Goal: Navigation & Orientation: Find specific page/section

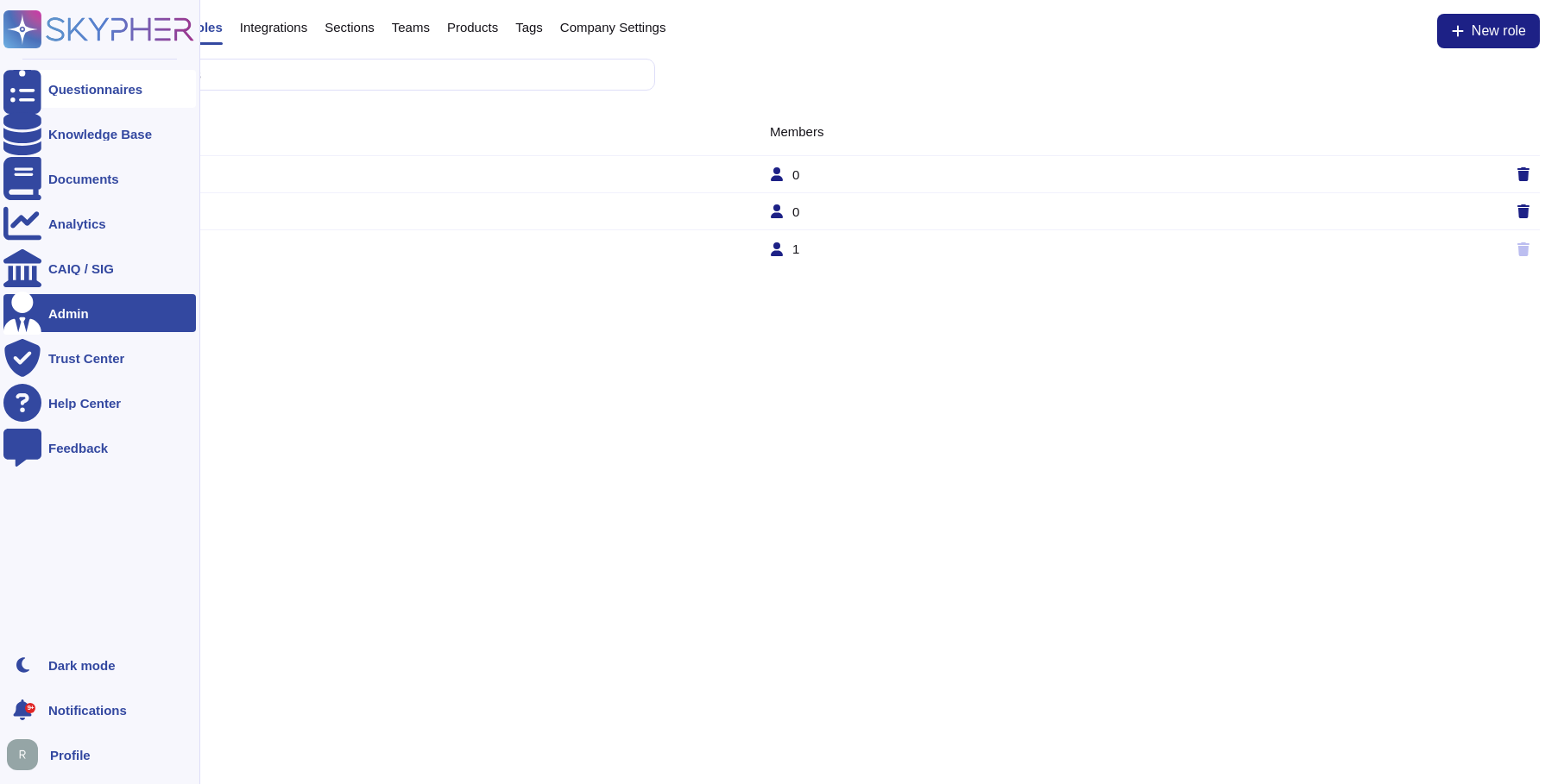
click at [96, 91] on div "Questionnaires" at bounding box center [95, 89] width 94 height 13
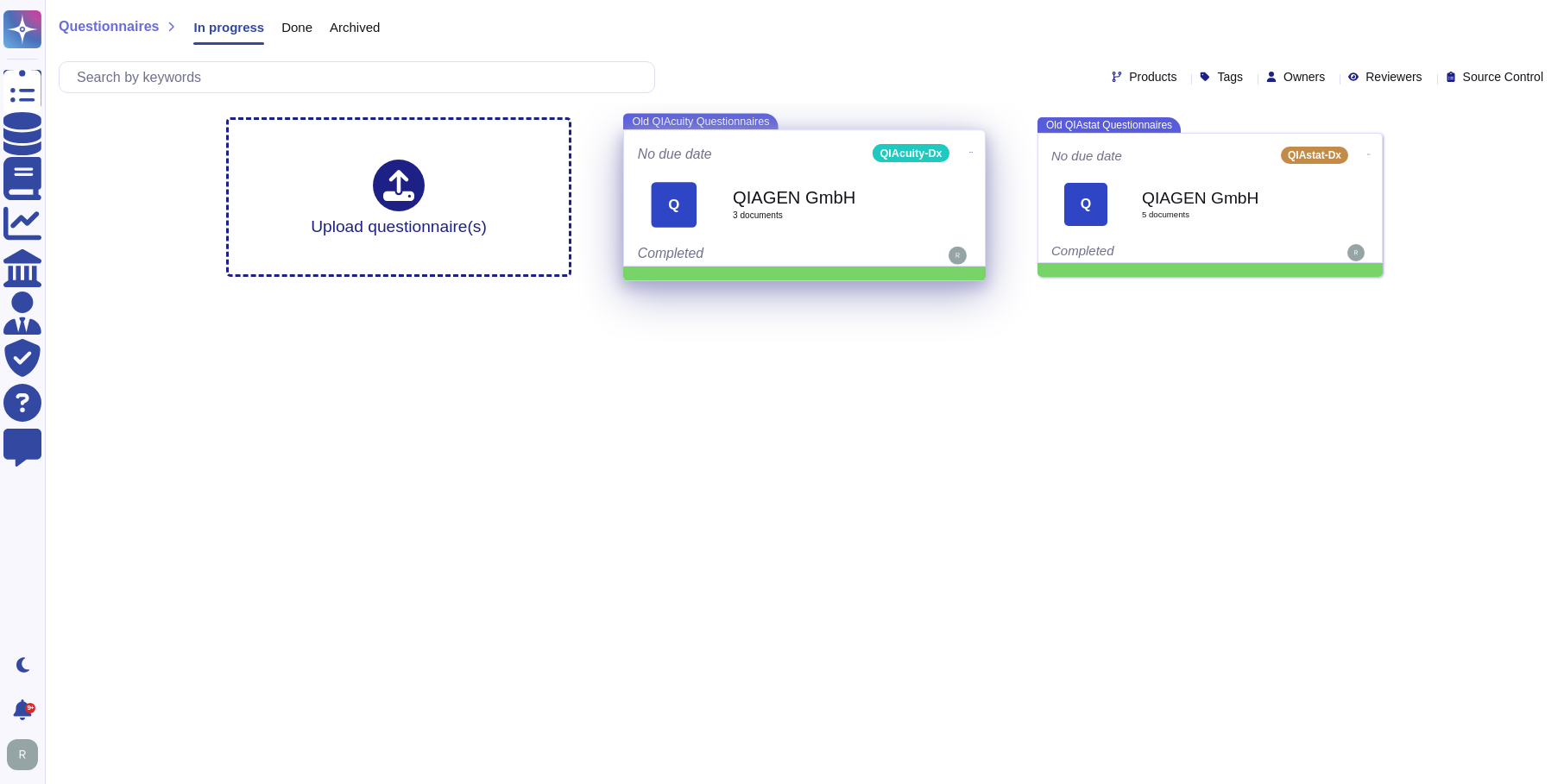
click at [766, 192] on b "QIAGEN GmbH" at bounding box center [823, 198] width 181 height 18
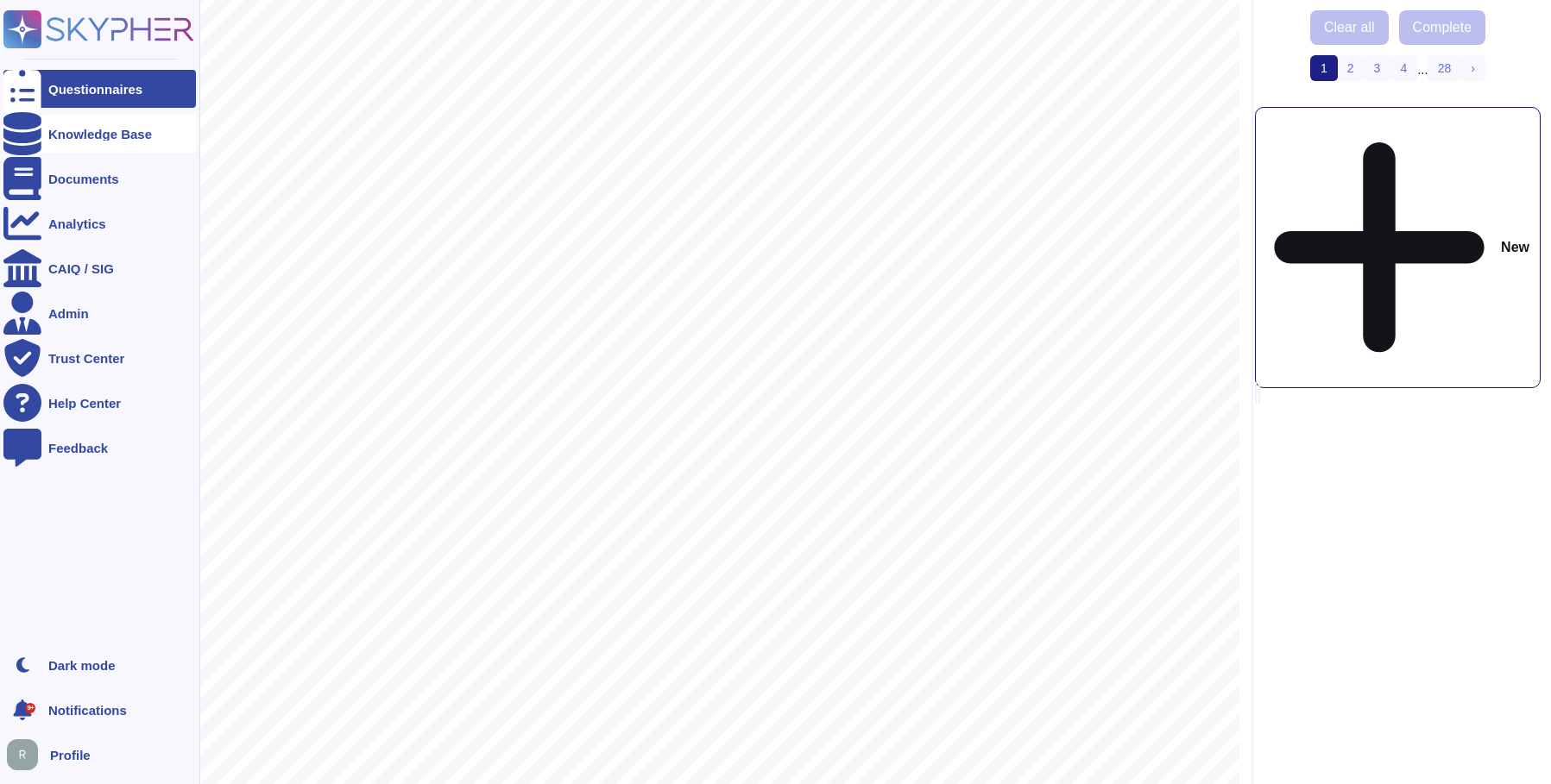
click at [64, 134] on div "Knowledge Base" at bounding box center [100, 134] width 104 height 13
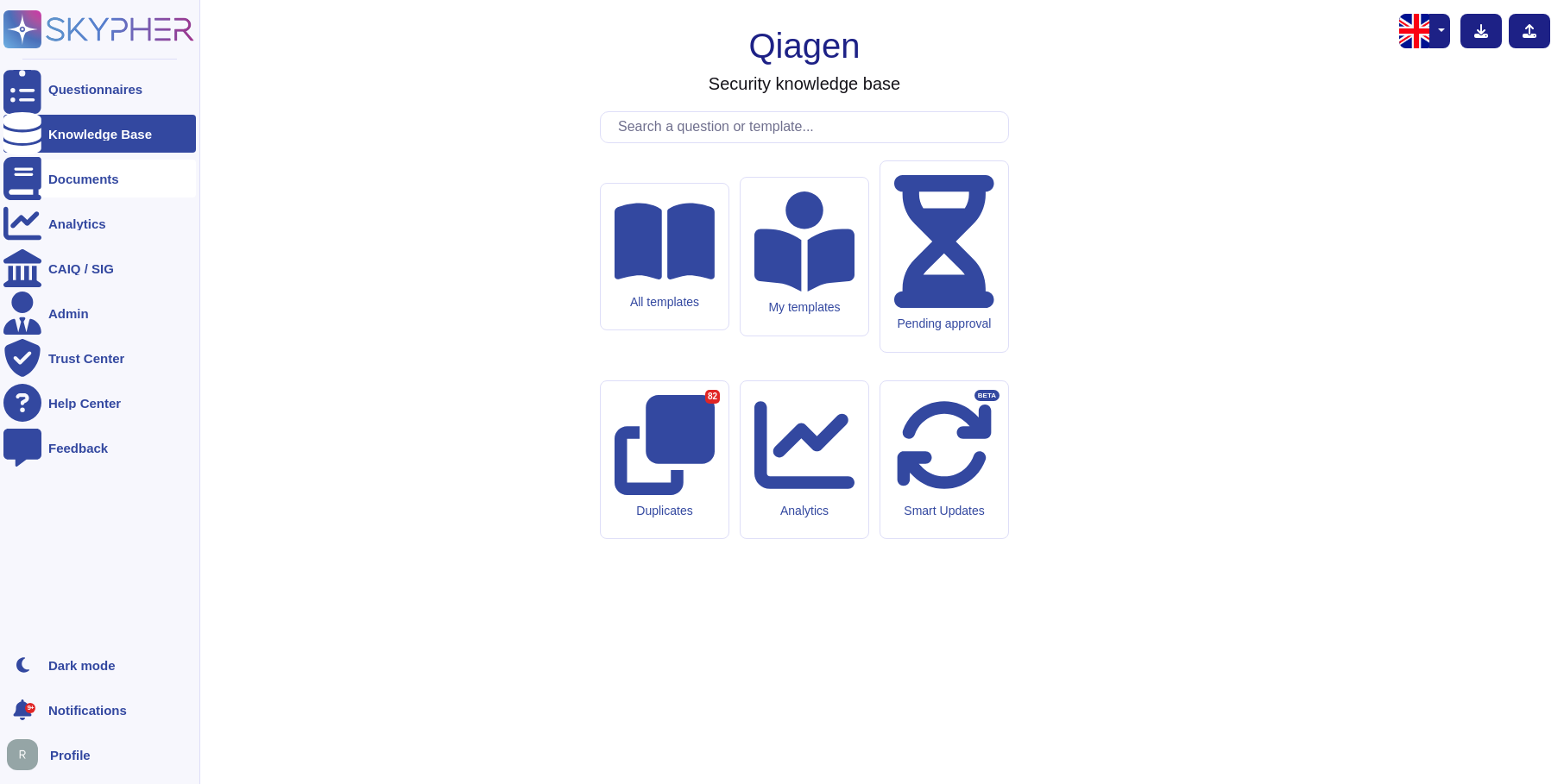
click at [66, 187] on div "Documents" at bounding box center [99, 178] width 193 height 38
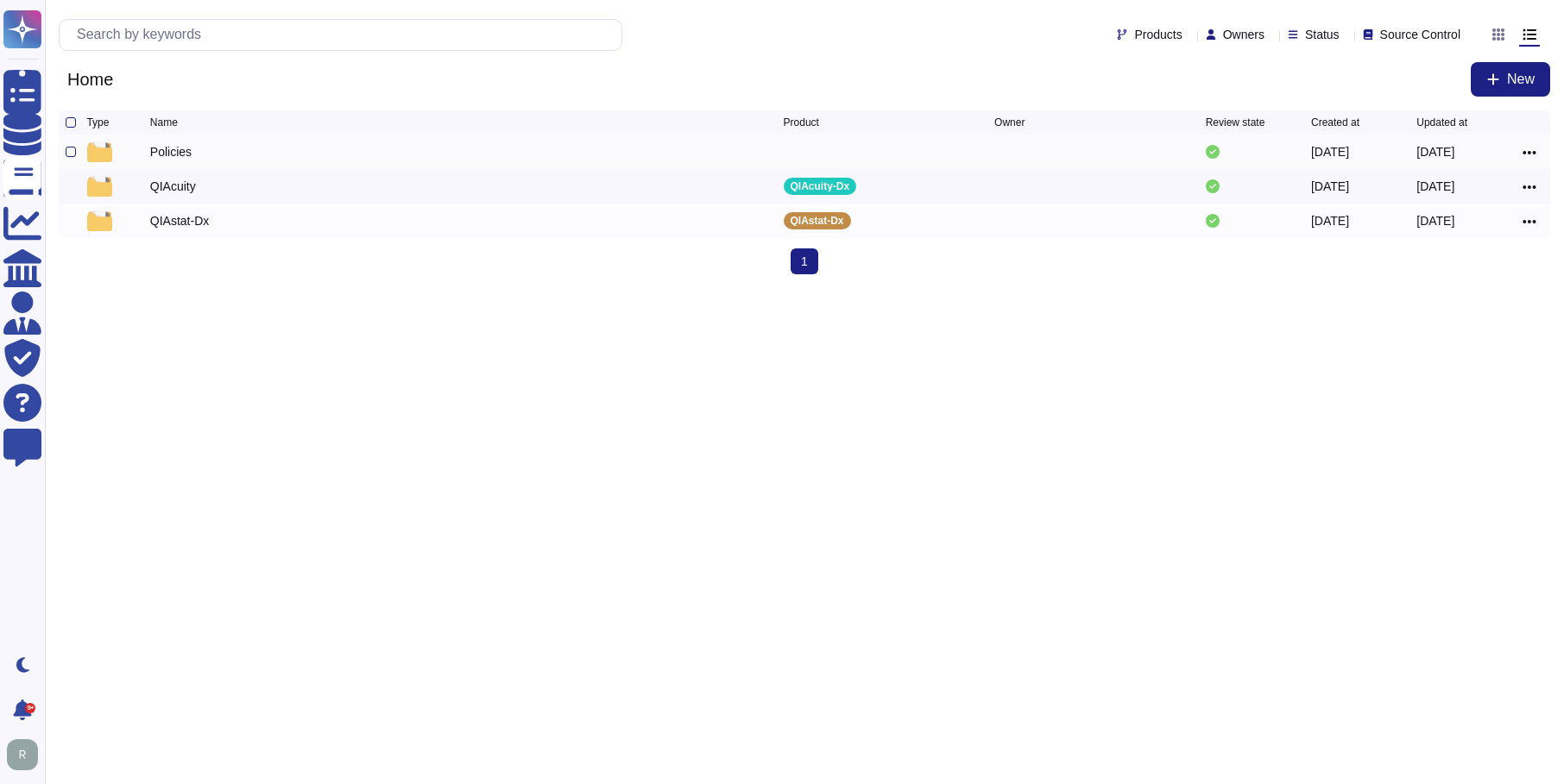
click at [169, 155] on div "Policies" at bounding box center [171, 152] width 41 height 18
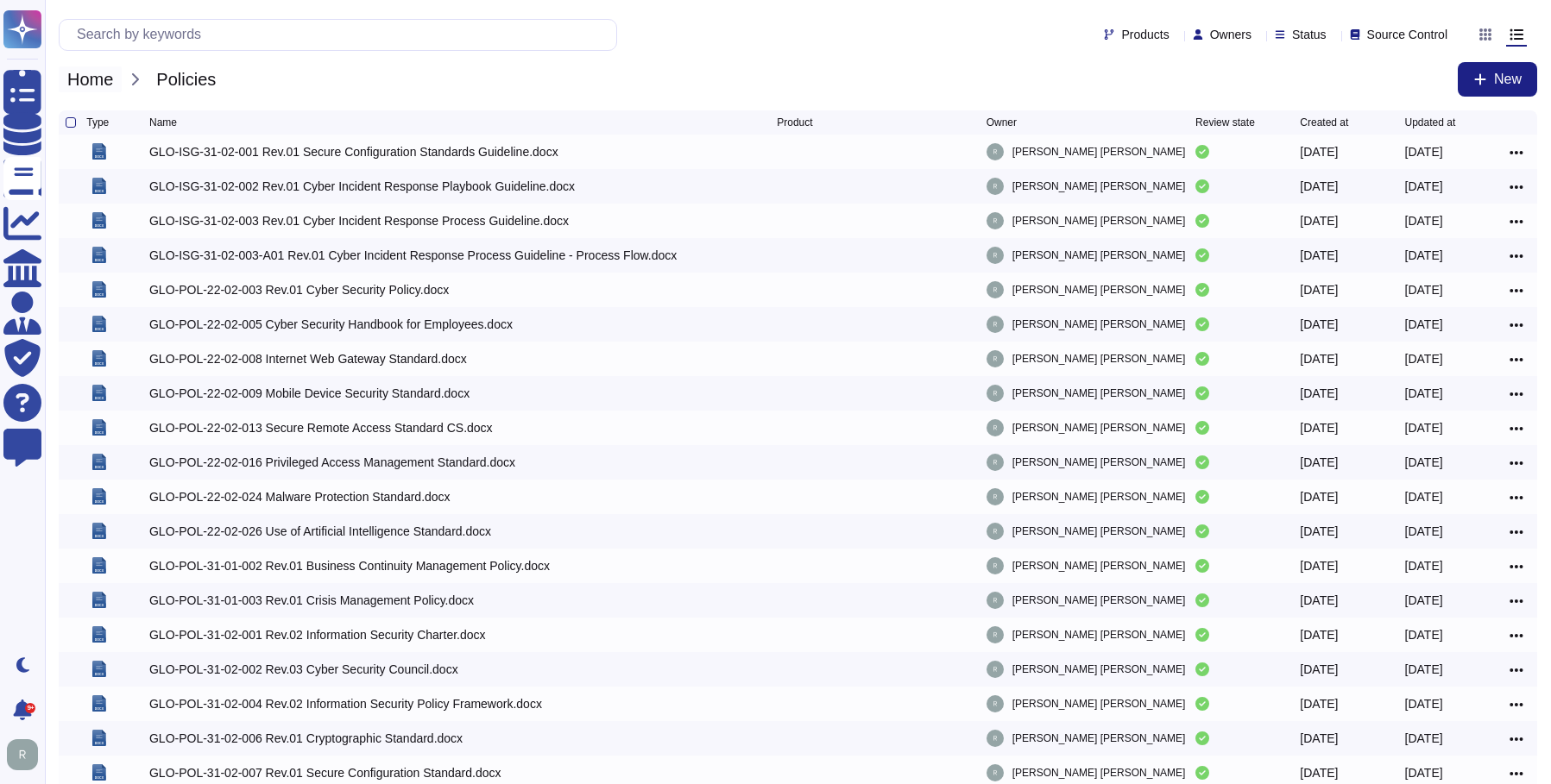
click at [86, 79] on span "Home" at bounding box center [91, 79] width 63 height 25
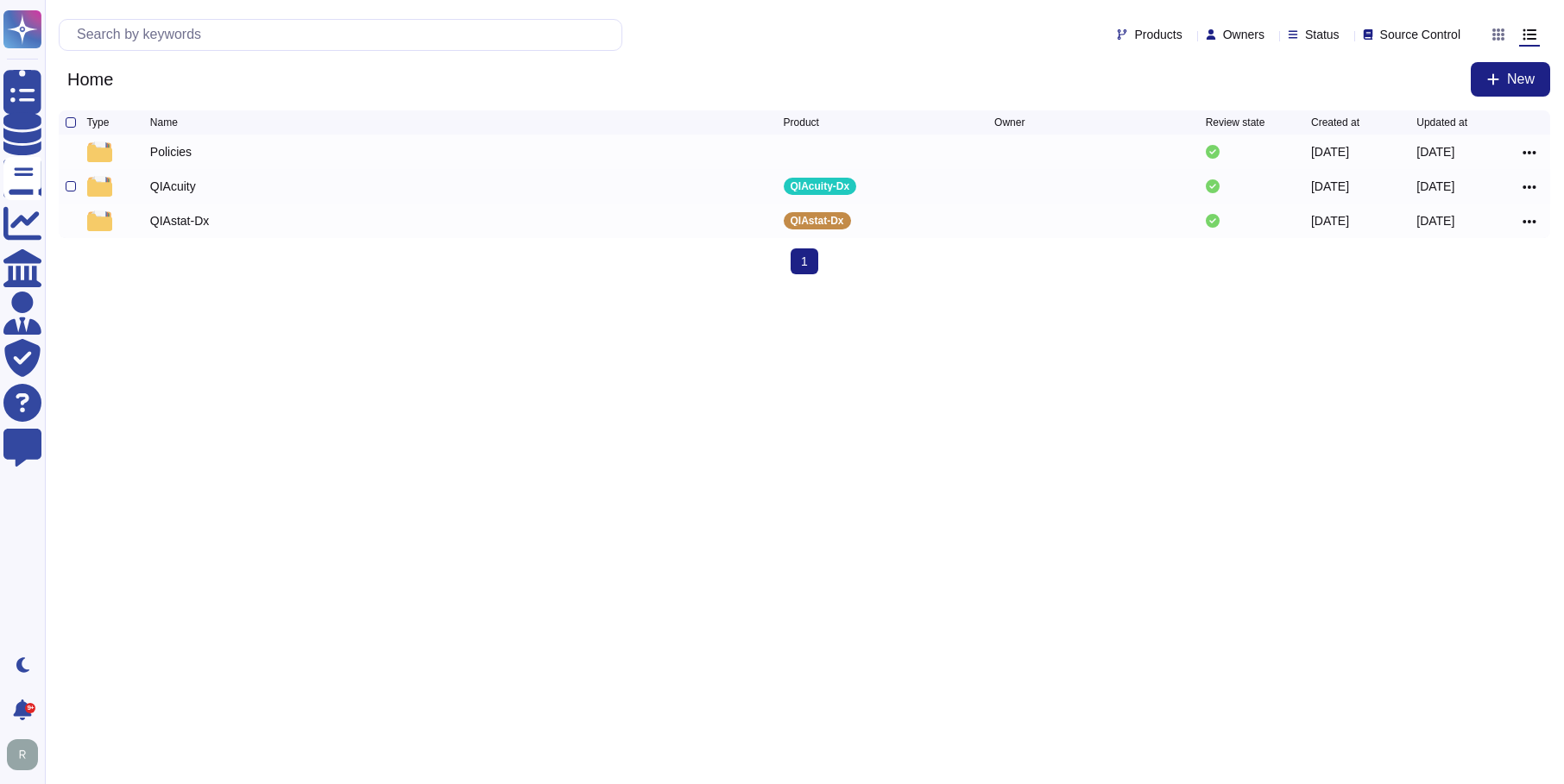
click at [164, 189] on div "QIAcuity" at bounding box center [173, 186] width 46 height 18
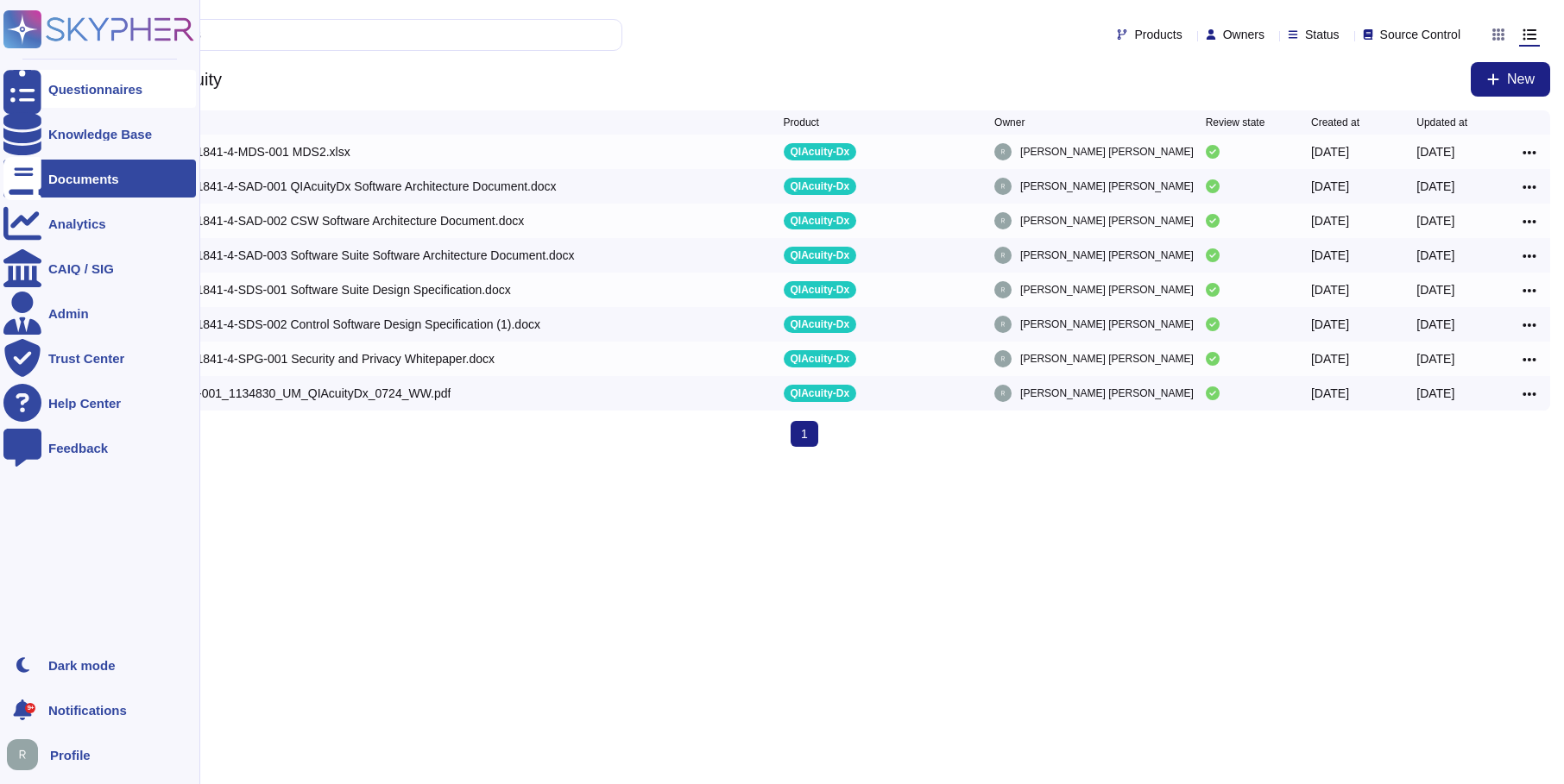
click at [89, 91] on div "Questionnaires" at bounding box center [95, 89] width 94 height 13
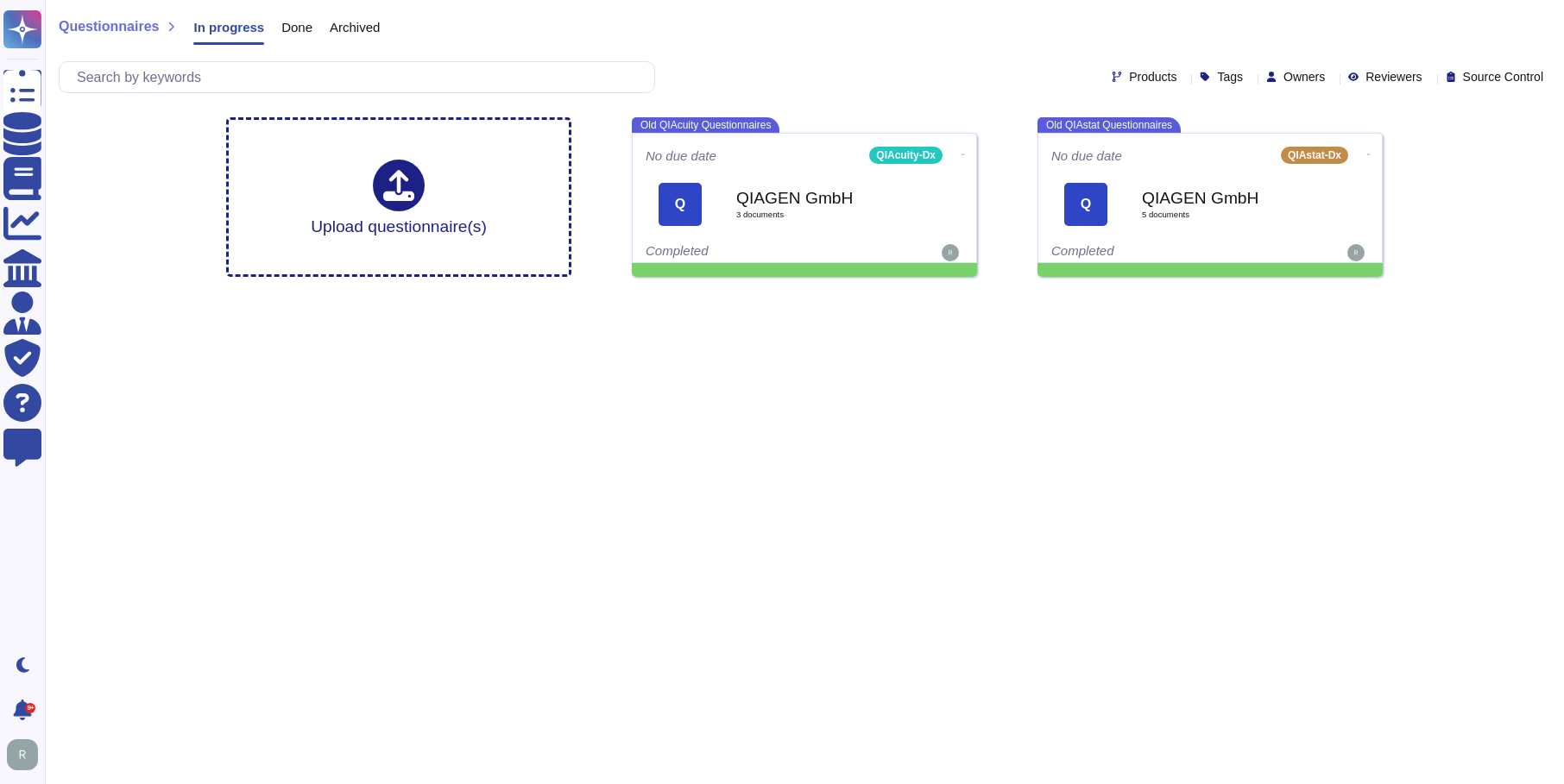
click at [960, 291] on html "Questionnaires Knowledge Base Documents Analytics CAIQ / SIG Admin Trust Center…" at bounding box center [782, 145] width 1564 height 291
click at [1359, 215] on icon at bounding box center [1553, 325] width 387 height 221
click at [1429, 78] on icon at bounding box center [1429, 78] width 0 height 0
click at [1550, 78] on icon at bounding box center [1550, 78] width 0 height 0
click at [1484, 281] on div "Questionnaires In progress Done Archived Products Tags Owners Reviewers Source …" at bounding box center [804, 145] width 1519 height 291
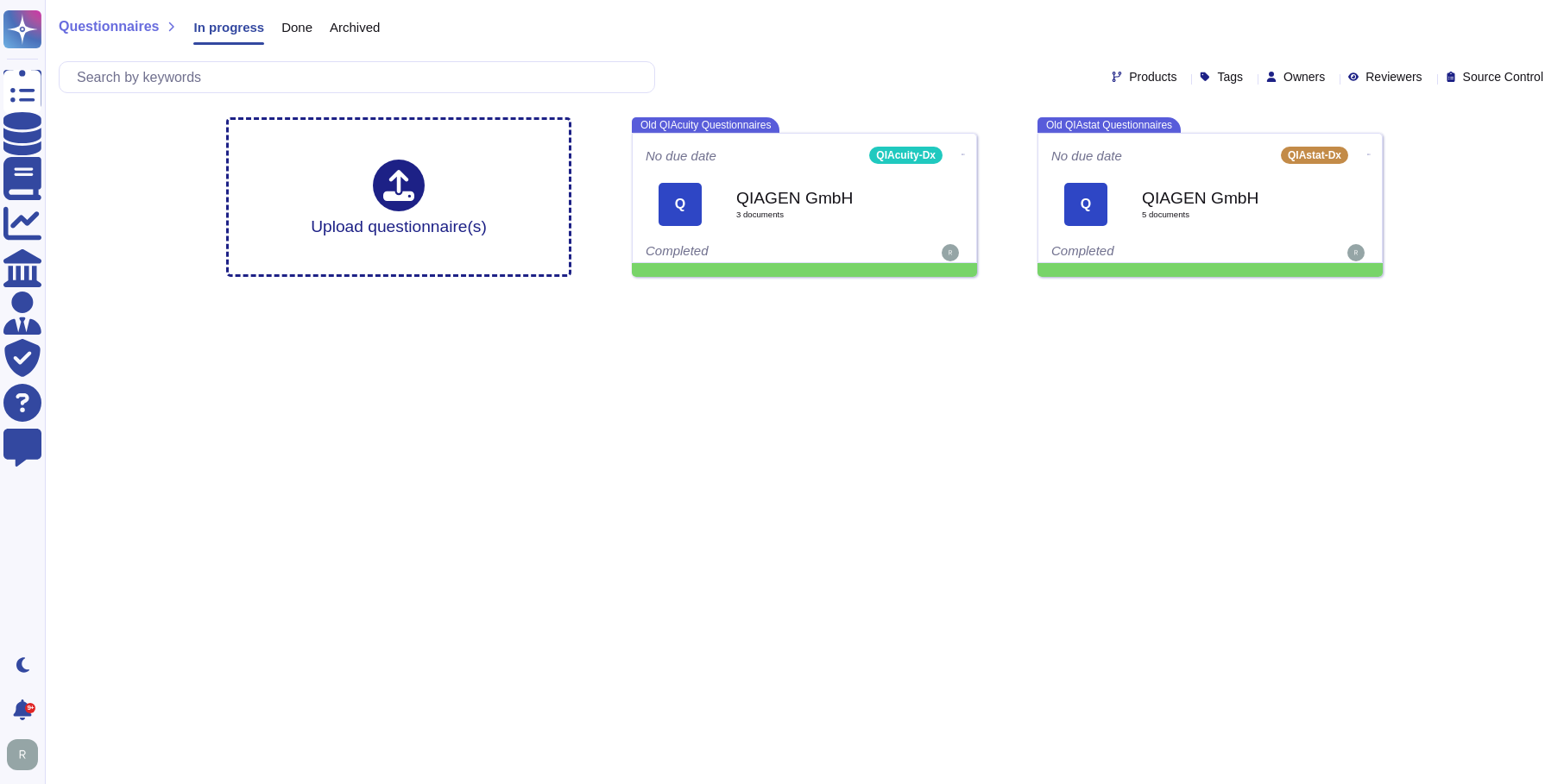
click at [1183, 78] on icon at bounding box center [1183, 78] width 0 height 0
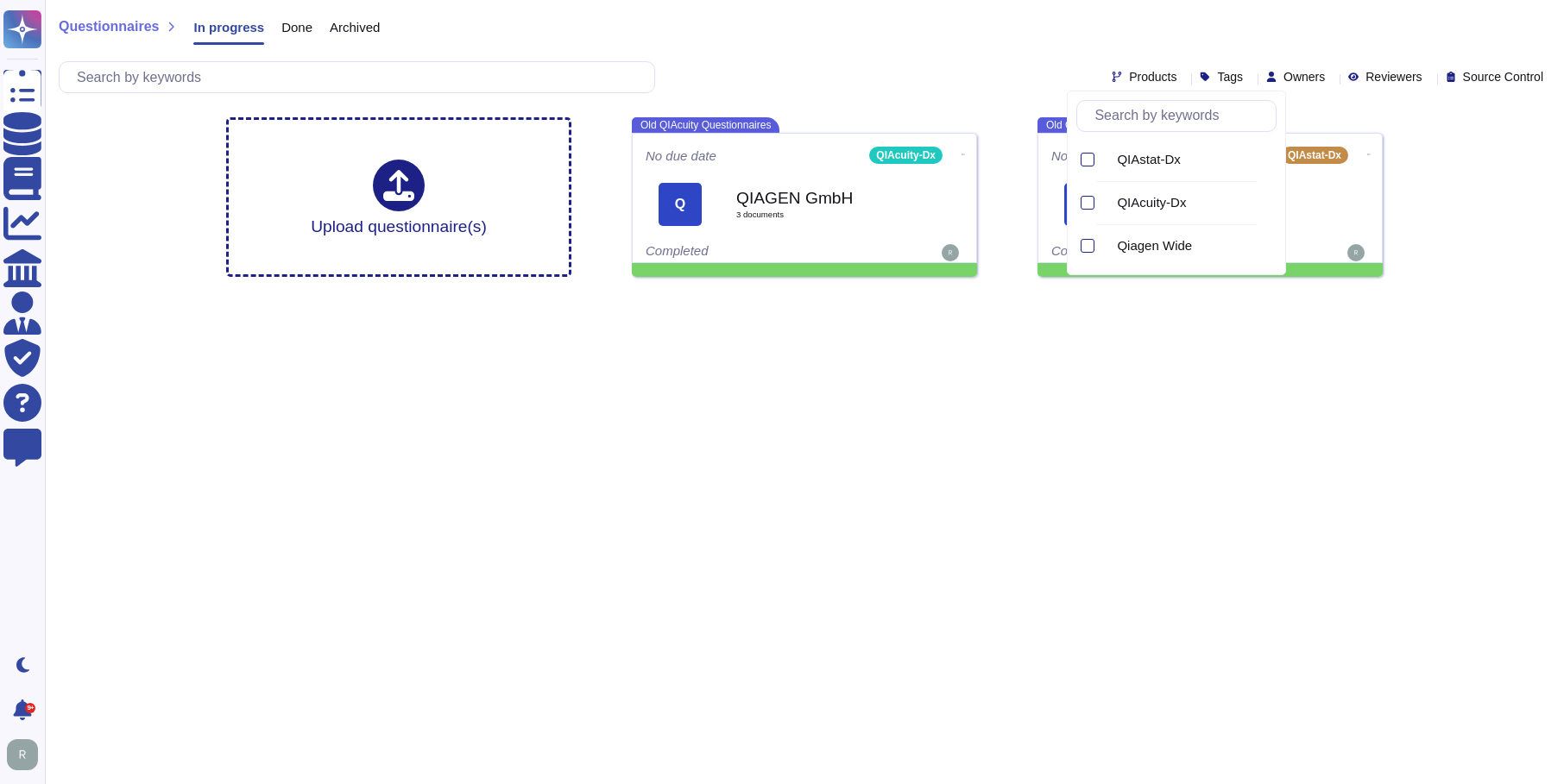
click at [1550, 78] on icon at bounding box center [1550, 78] width 0 height 0
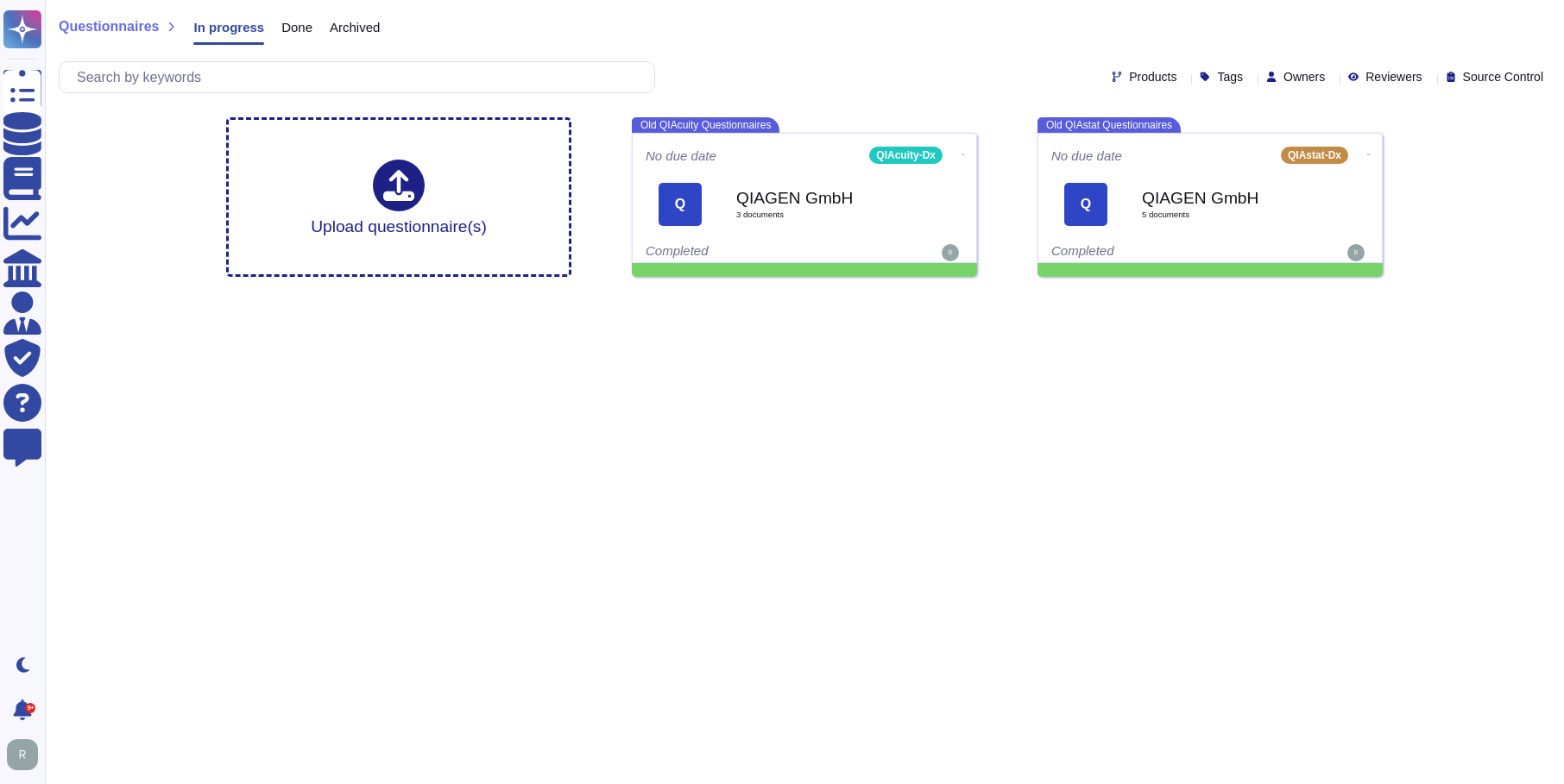
click at [1429, 291] on html "Questionnaires Knowledge Base Documents Analytics CAIQ / SIG Admin Trust Center…" at bounding box center [782, 145] width 1564 height 291
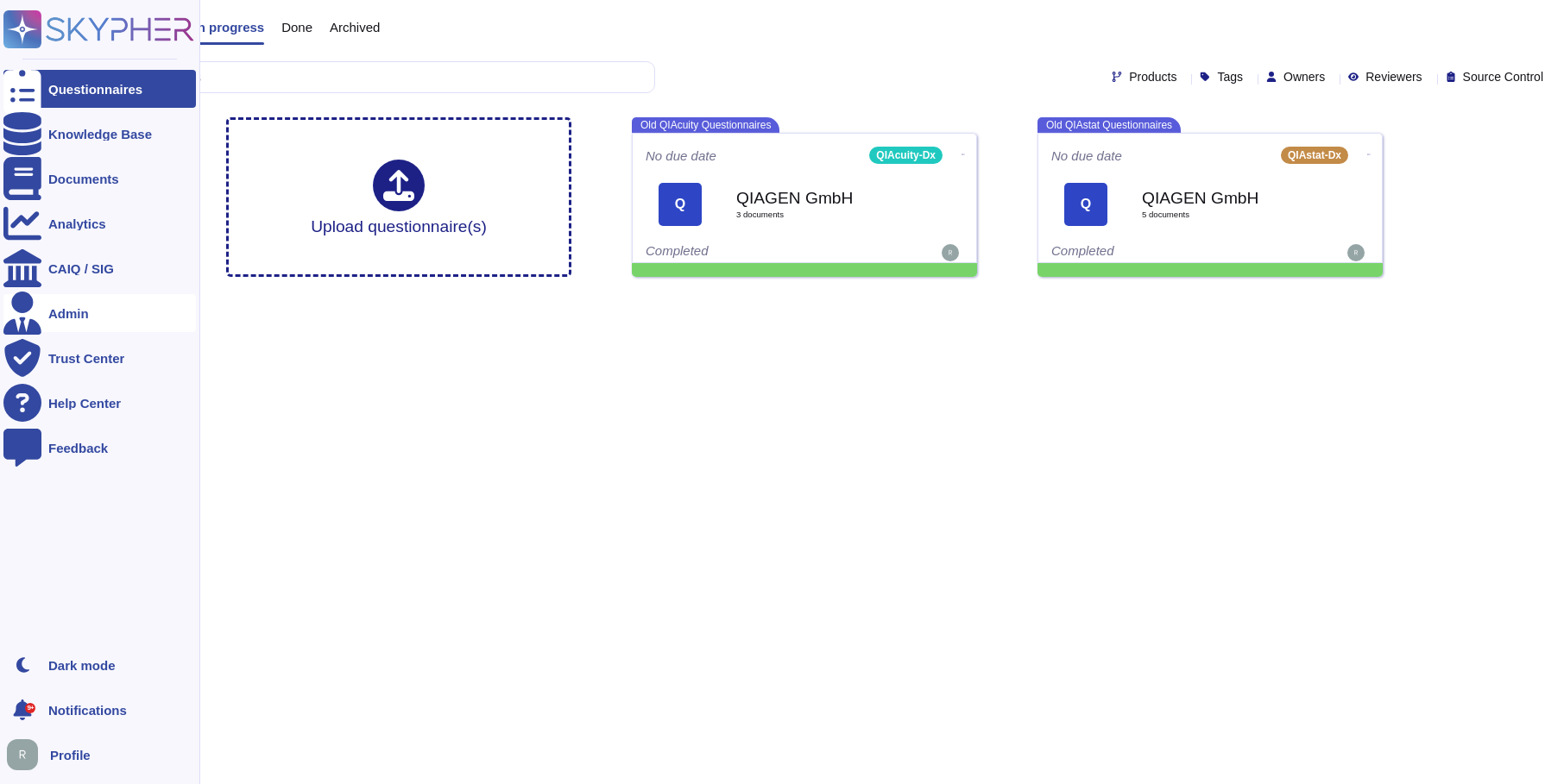
click at [62, 310] on div "Admin" at bounding box center [69, 313] width 40 height 13
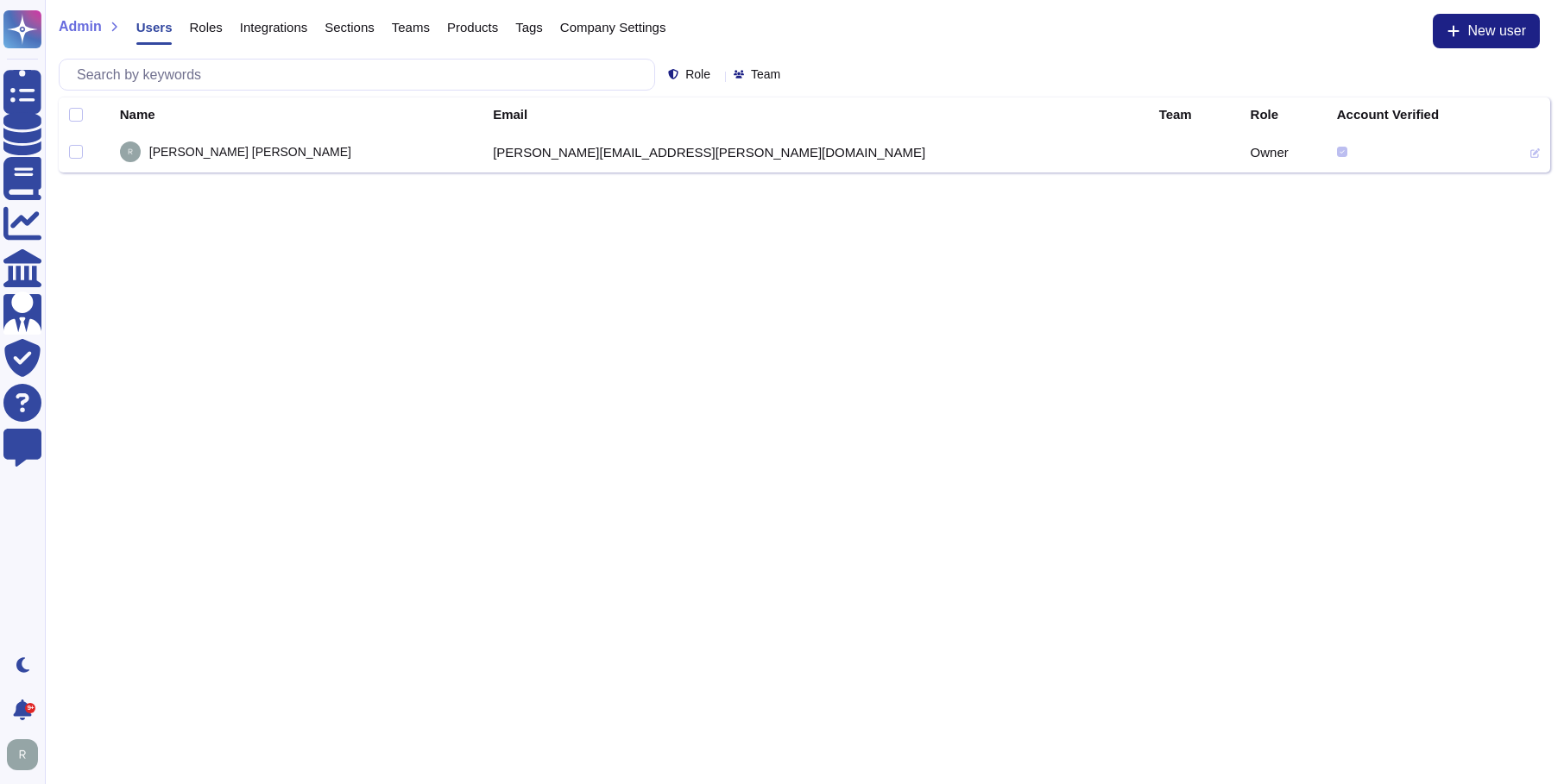
click at [201, 31] on span "Roles" at bounding box center [205, 27] width 33 height 13
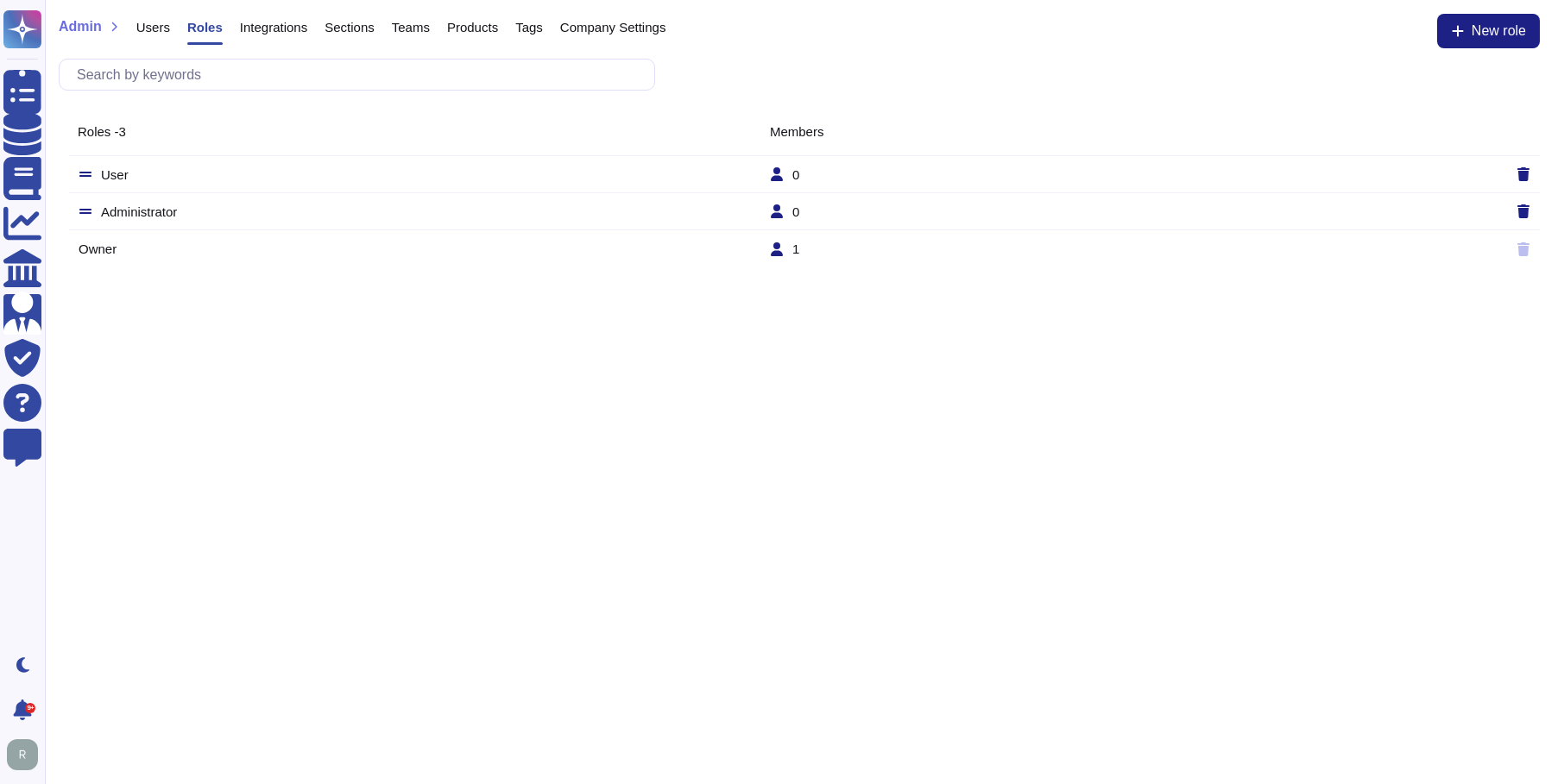
click at [267, 27] on span "Integrations" at bounding box center [273, 27] width 68 height 13
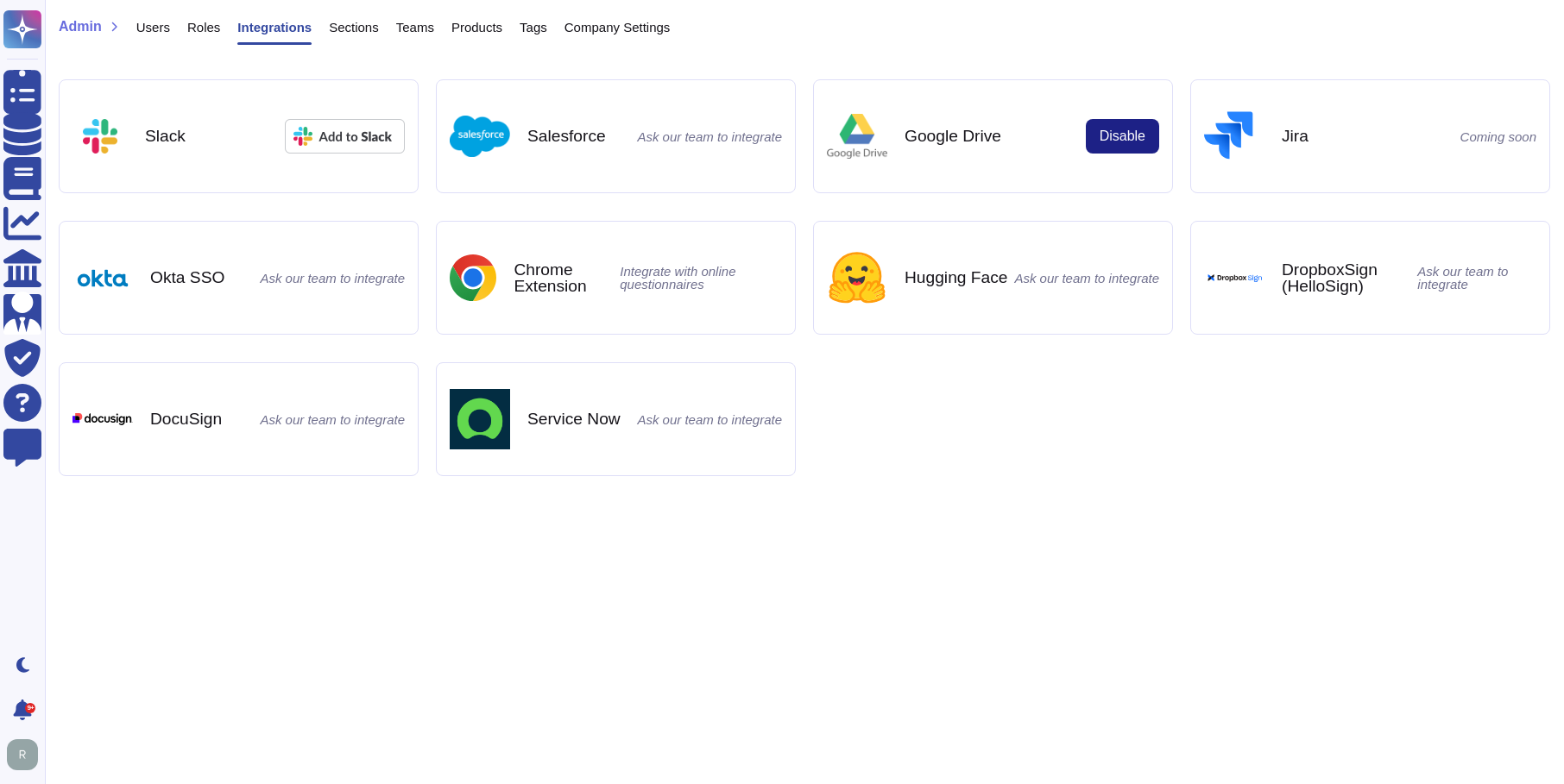
click at [352, 29] on span "Sections" at bounding box center [353, 27] width 50 height 13
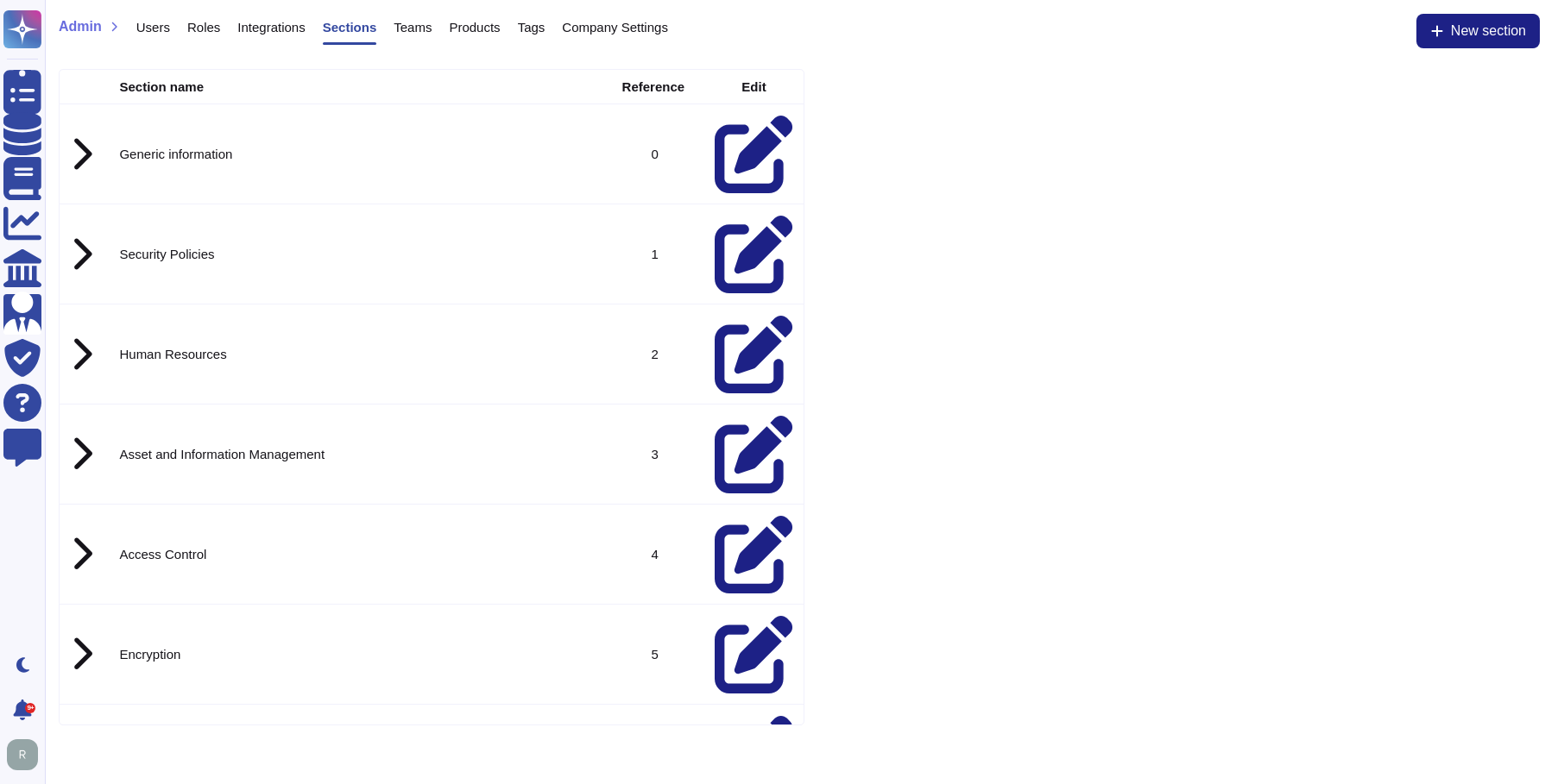
click at [411, 27] on span "Teams" at bounding box center [412, 27] width 38 height 13
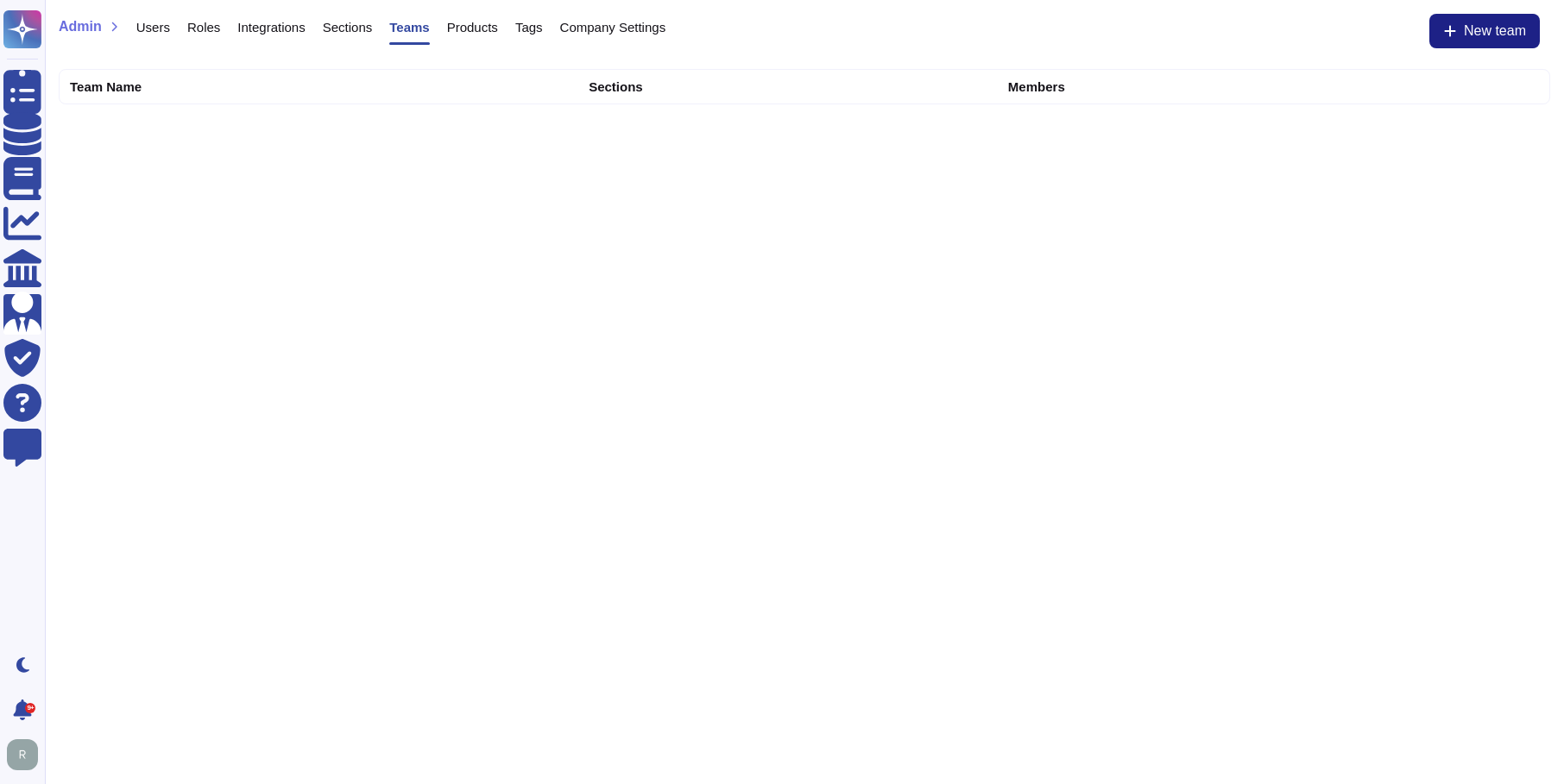
click at [160, 29] on span "Users" at bounding box center [153, 27] width 33 height 13
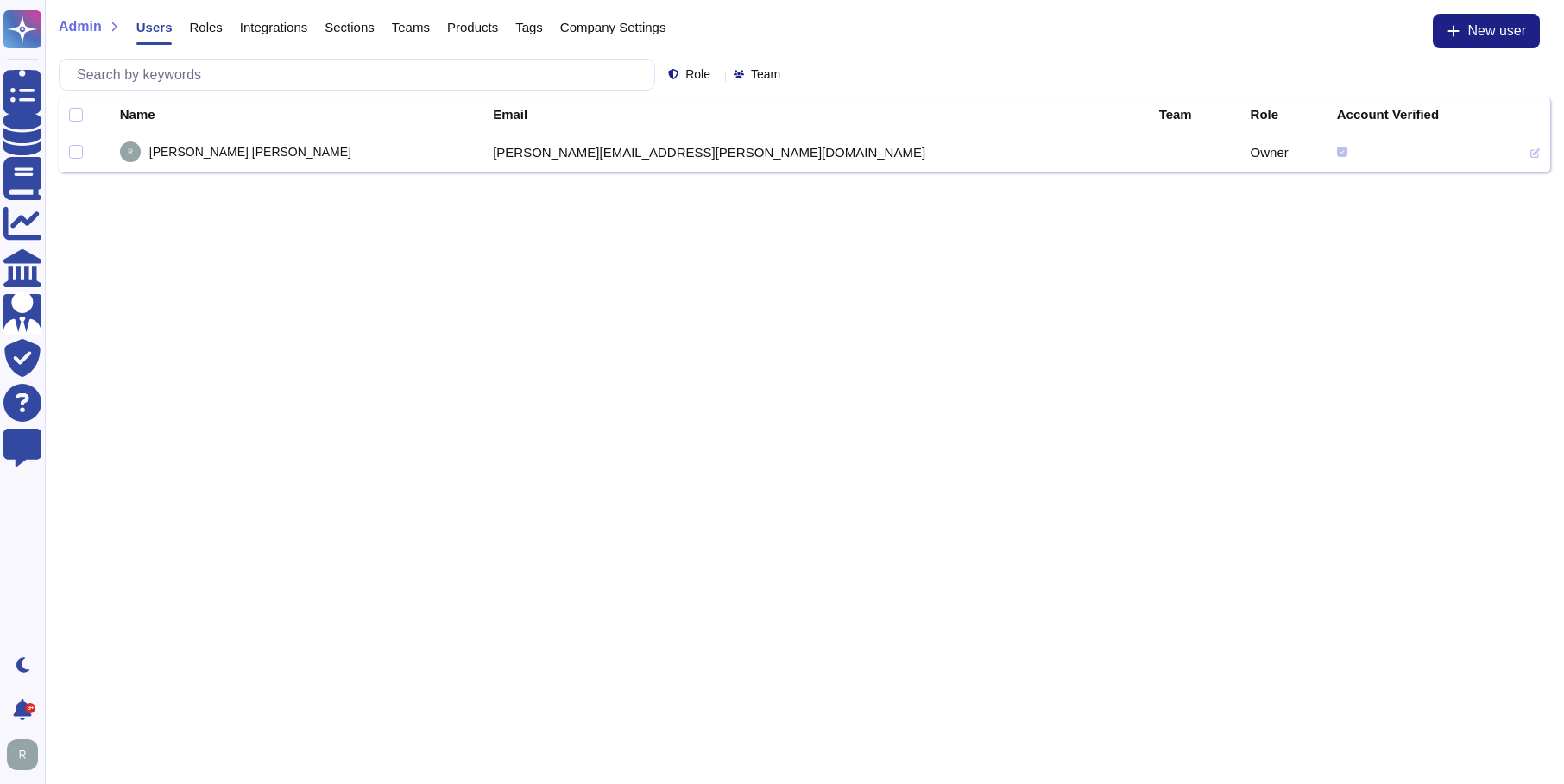
click at [787, 76] on icon at bounding box center [787, 76] width 0 height 0
click at [787, 70] on div at bounding box center [787, 75] width 0 height 13
click at [745, 213] on icon at bounding box center [938, 323] width 387 height 221
click at [717, 76] on icon at bounding box center [717, 76] width 0 height 0
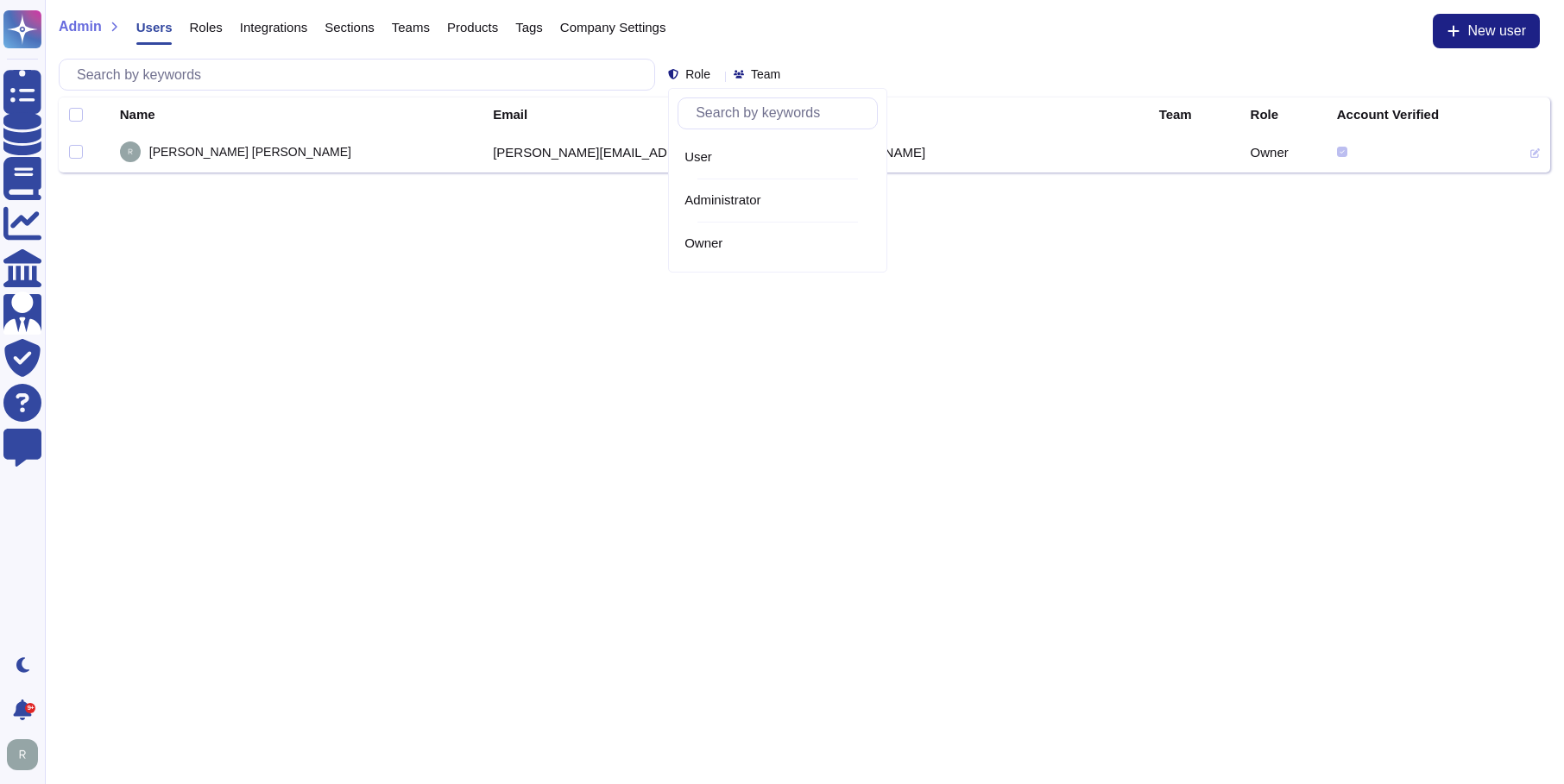
click at [717, 76] on icon at bounding box center [717, 76] width 0 height 0
click at [576, 28] on span "Company Settings" at bounding box center [613, 27] width 106 height 13
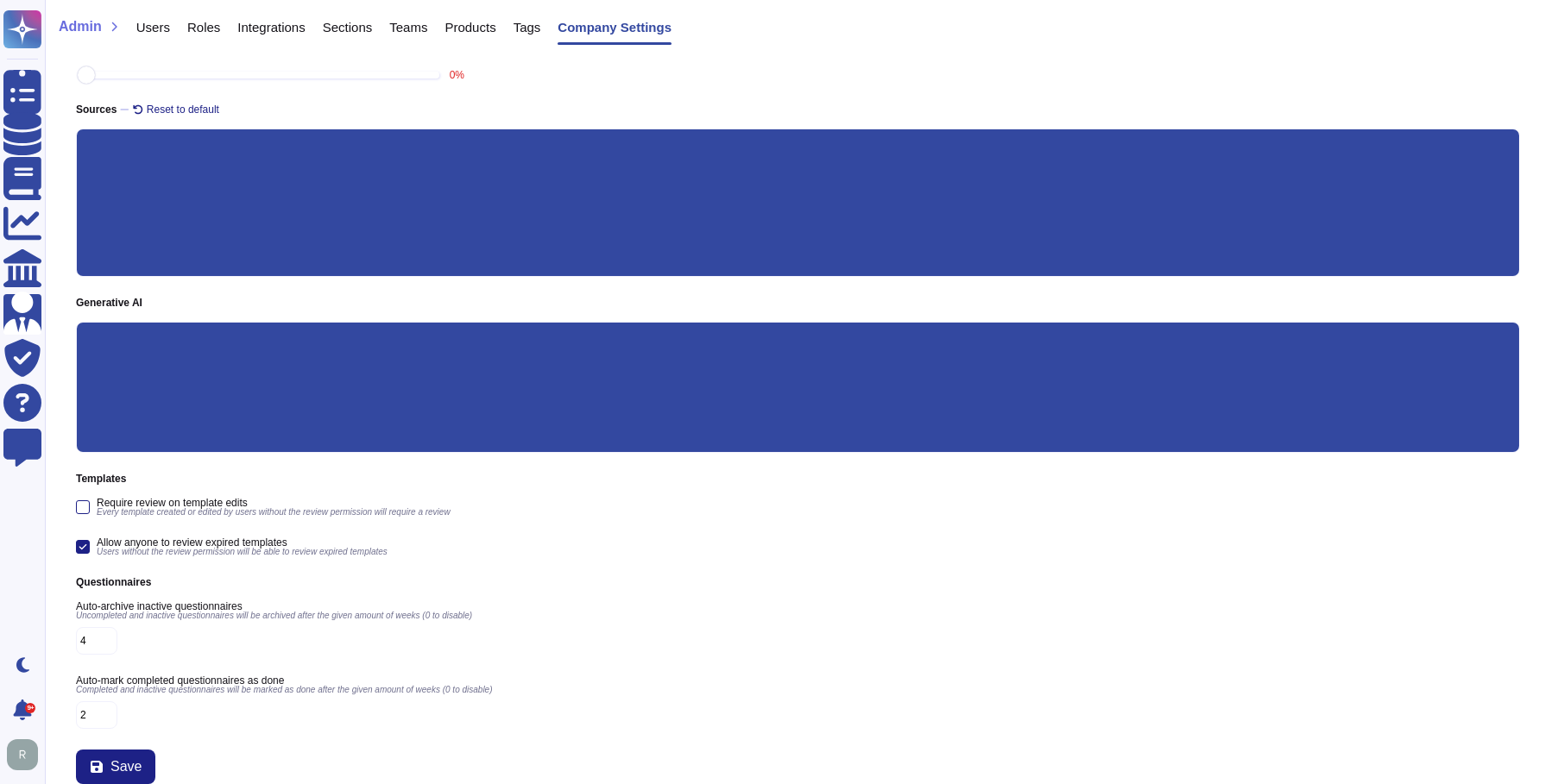
scroll to position [240, 0]
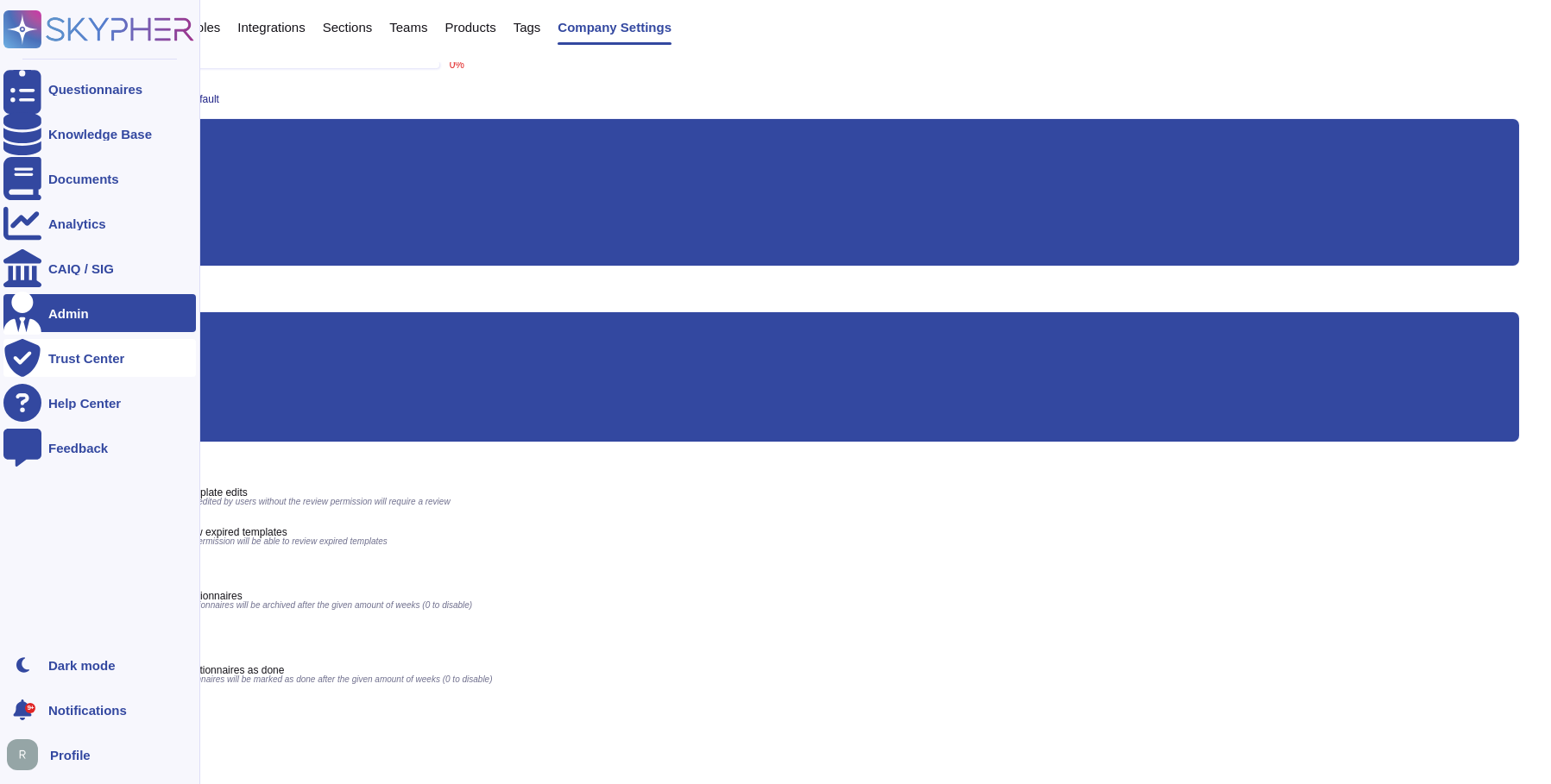
click at [71, 352] on div "Trust Center" at bounding box center [86, 359] width 76 height 13
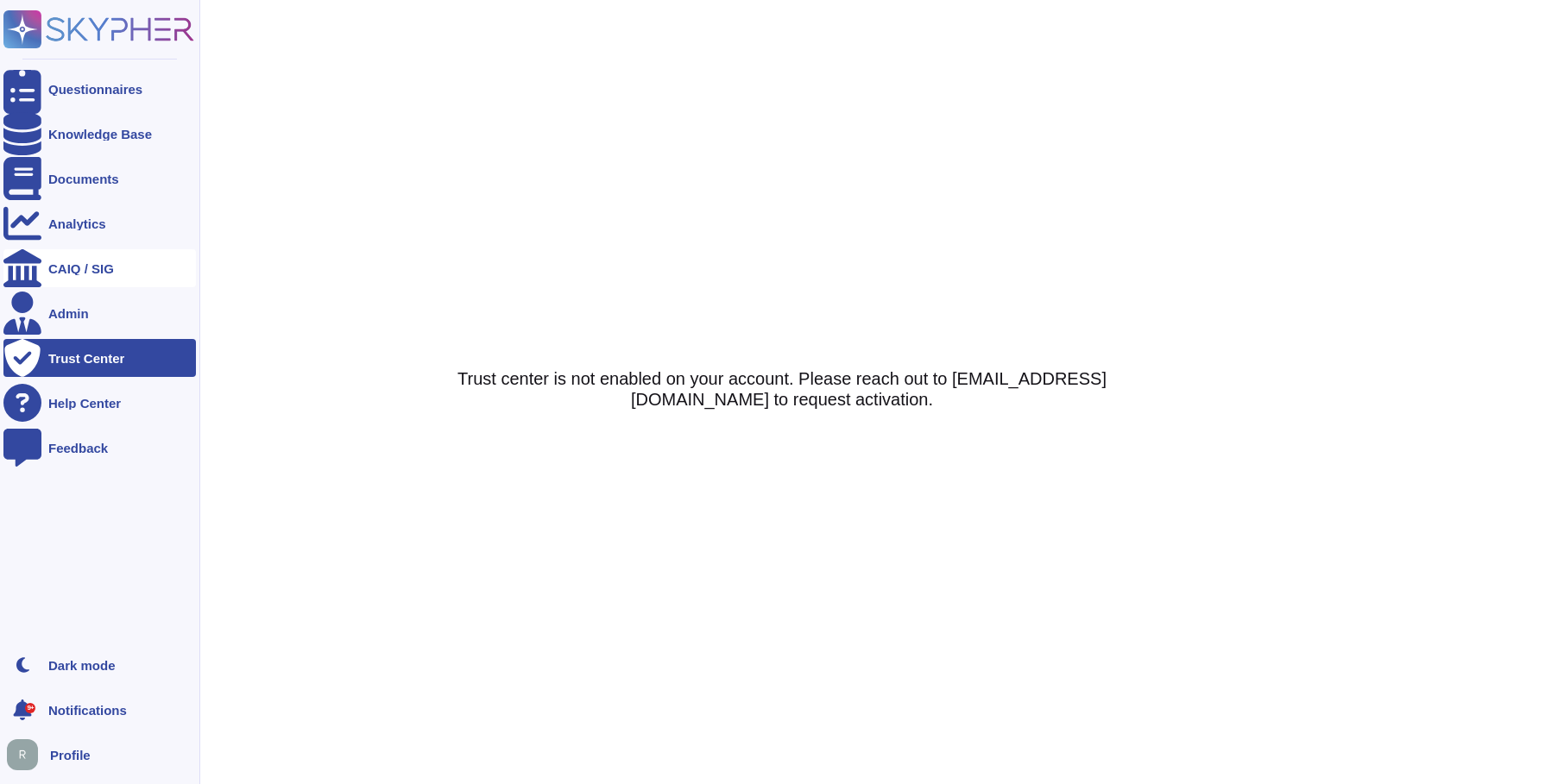
click at [63, 263] on div "CAIQ / SIG" at bounding box center [81, 268] width 66 height 13
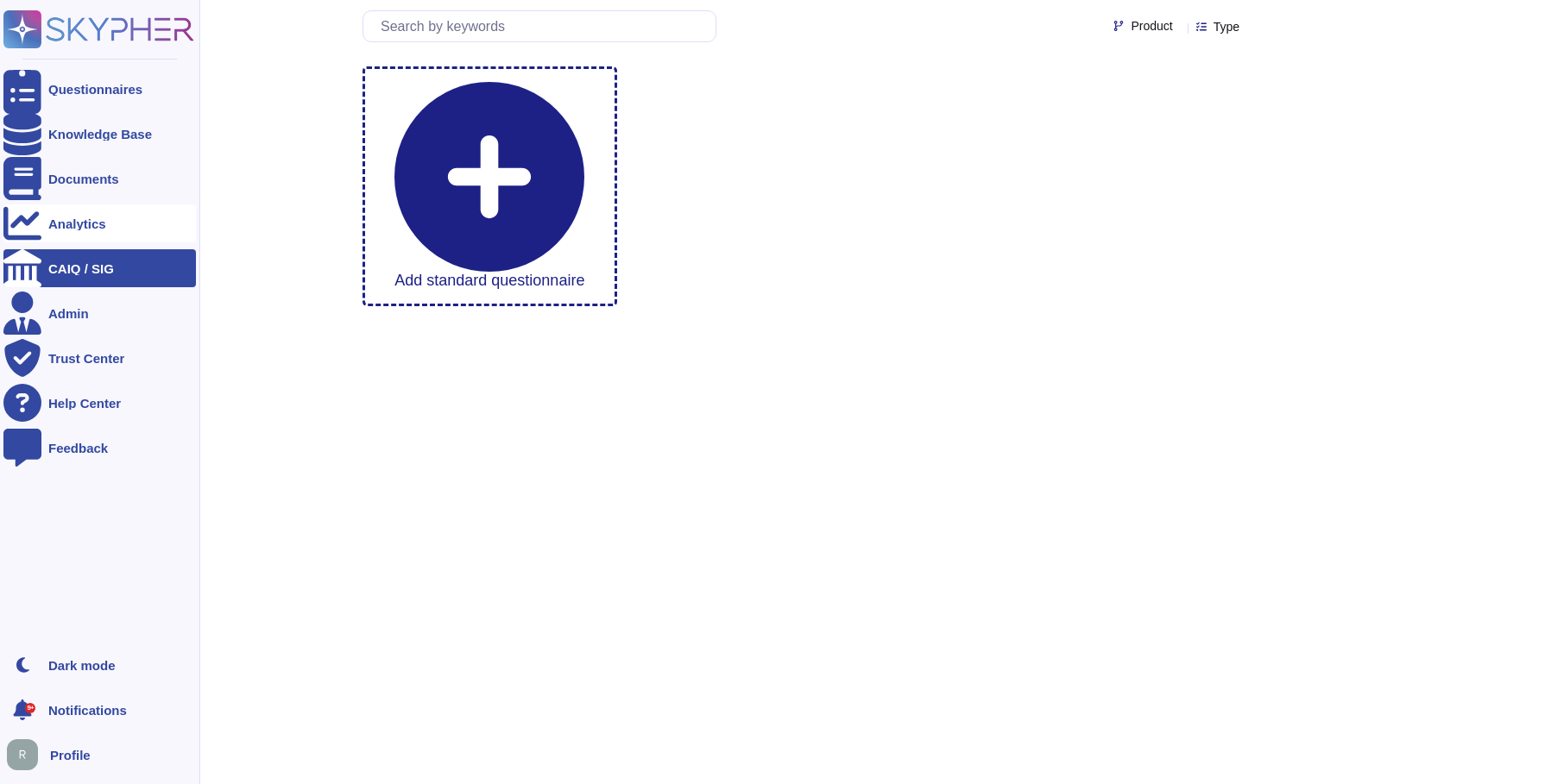
click at [55, 217] on div "Analytics" at bounding box center [77, 223] width 58 height 13
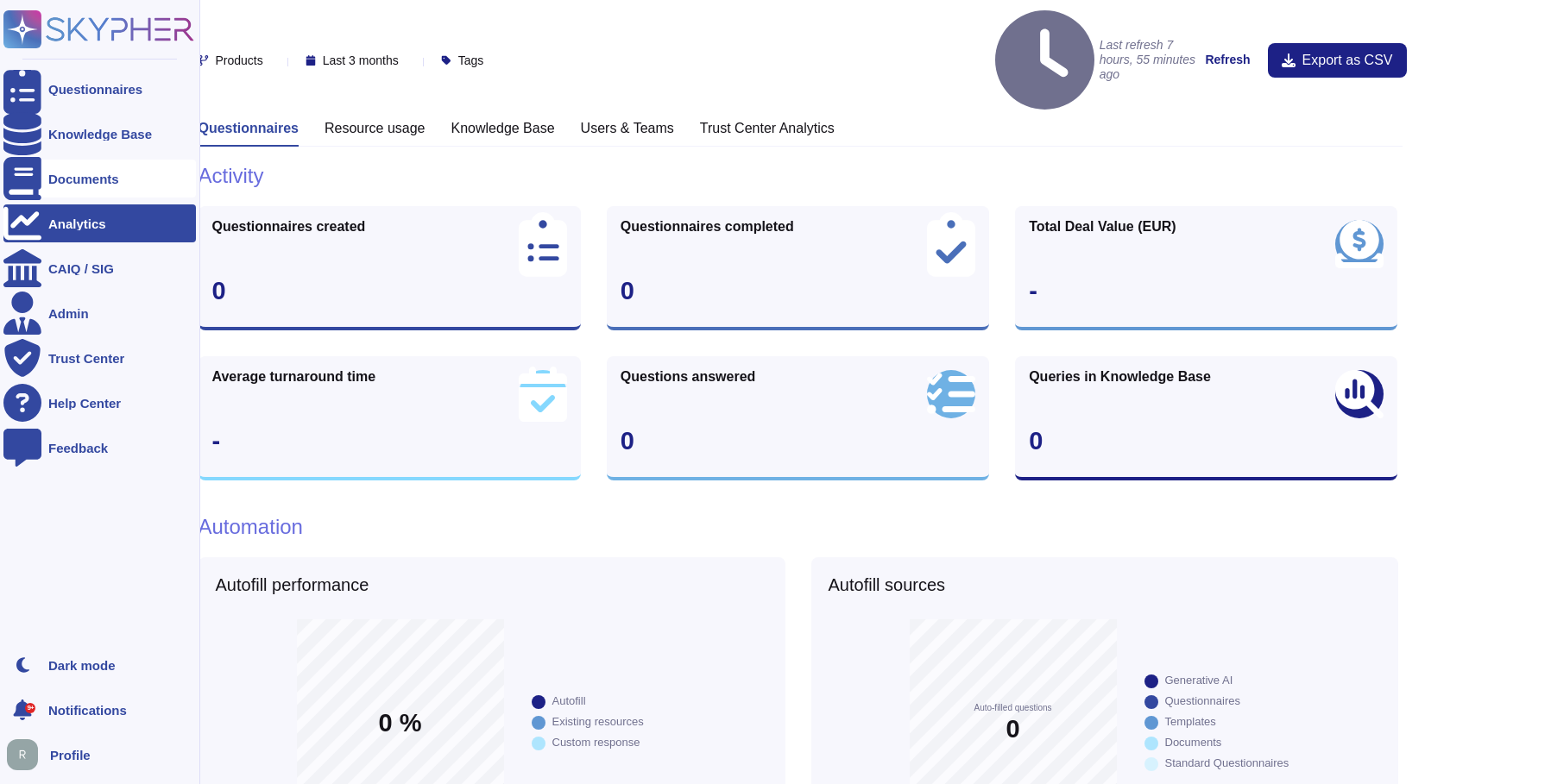
click at [62, 176] on div "Documents" at bounding box center [84, 178] width 70 height 13
